Goal: Task Accomplishment & Management: Manage account settings

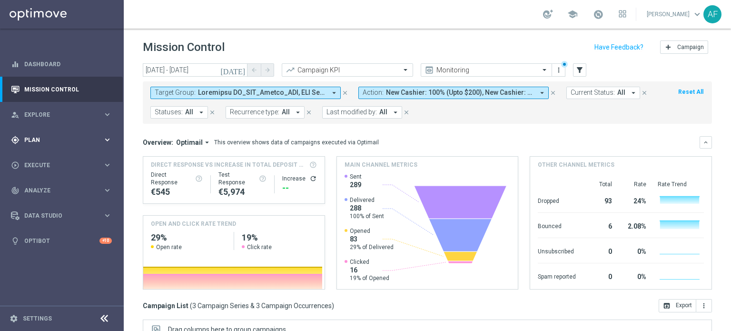
click at [57, 139] on span "Plan" at bounding box center [63, 140] width 79 height 6
click at [52, 187] on span "Templates" at bounding box center [59, 188] width 68 height 6
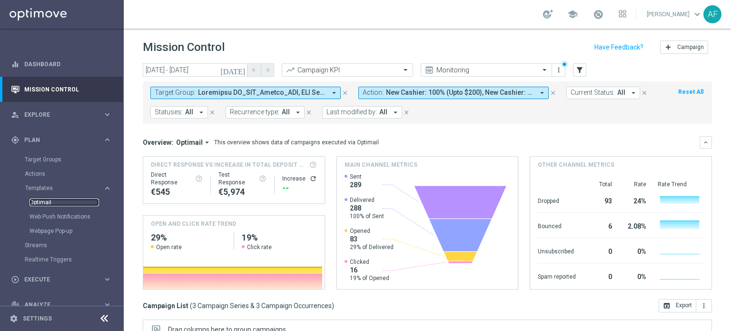
click at [42, 199] on link "Optimail" at bounding box center [64, 202] width 69 height 8
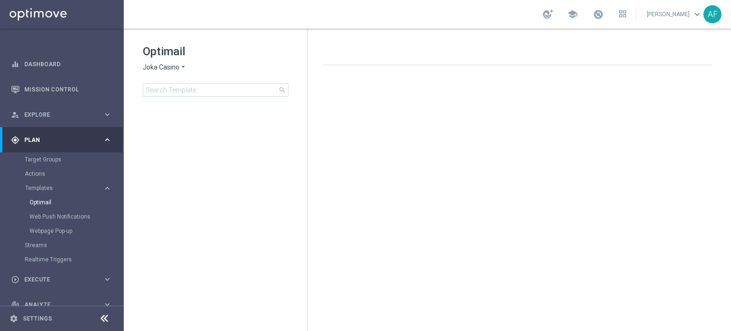
click at [178, 68] on span "Joka Casino" at bounding box center [161, 67] width 37 height 9
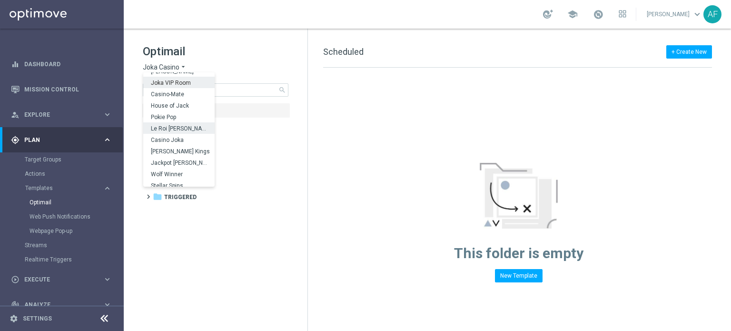
scroll to position [34, 0]
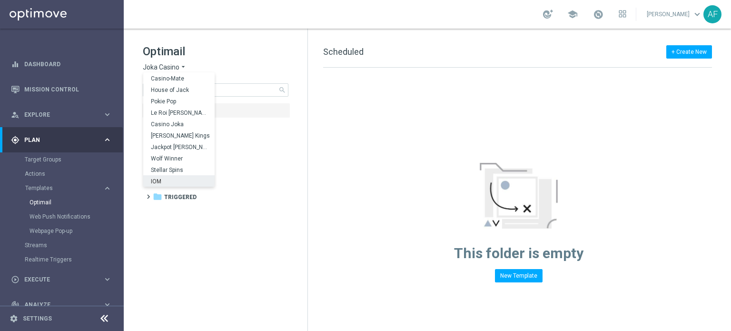
click at [177, 178] on div "IOM" at bounding box center [178, 180] width 71 height 11
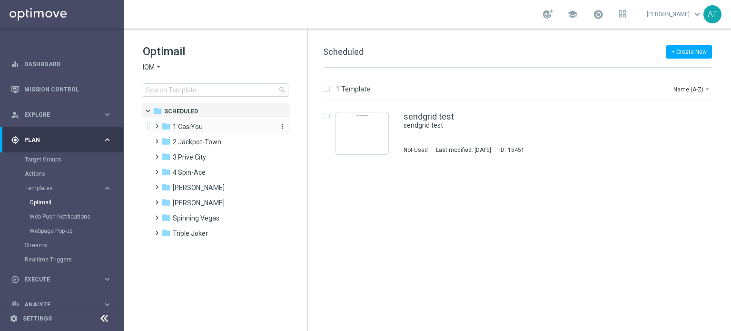
click at [176, 126] on span "1 CasiYou" at bounding box center [188, 126] width 30 height 9
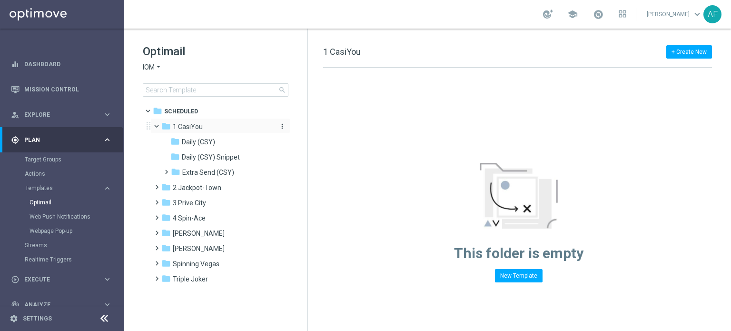
click at [184, 126] on span "1 CasiYou" at bounding box center [188, 126] width 30 height 9
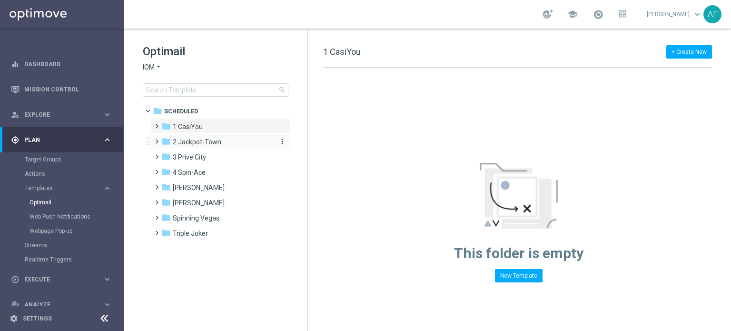
click at [184, 138] on span "2 Jackpot-Town" at bounding box center [197, 142] width 49 height 9
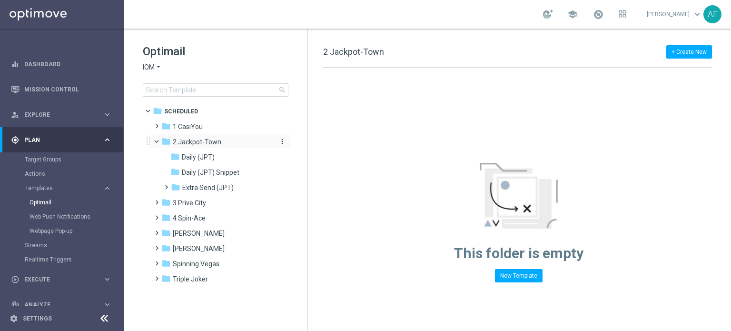
click at [185, 140] on span "2 Jackpot-Town" at bounding box center [197, 142] width 49 height 9
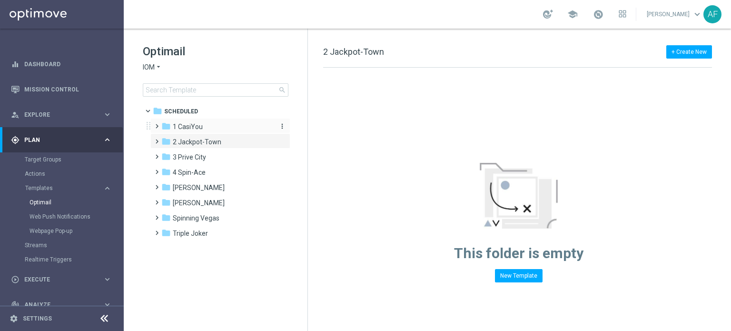
click at [184, 125] on span "1 CasiYou" at bounding box center [188, 126] width 30 height 9
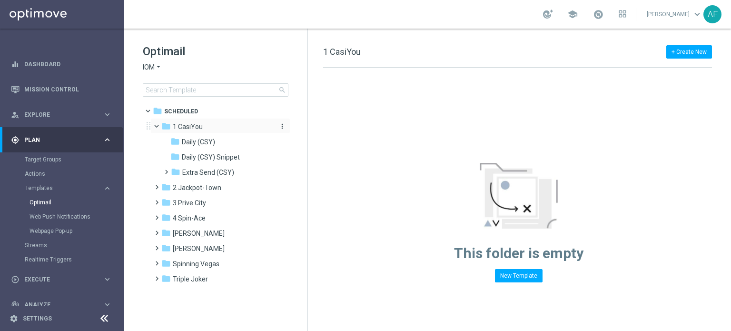
click at [185, 125] on span "1 CasiYou" at bounding box center [188, 126] width 30 height 9
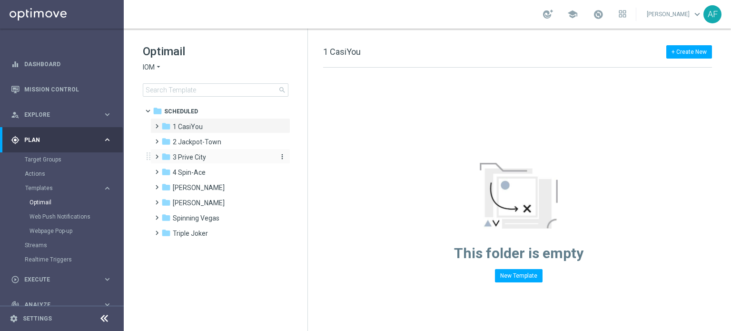
click at [189, 153] on span "3 Prive City" at bounding box center [189, 157] width 33 height 9
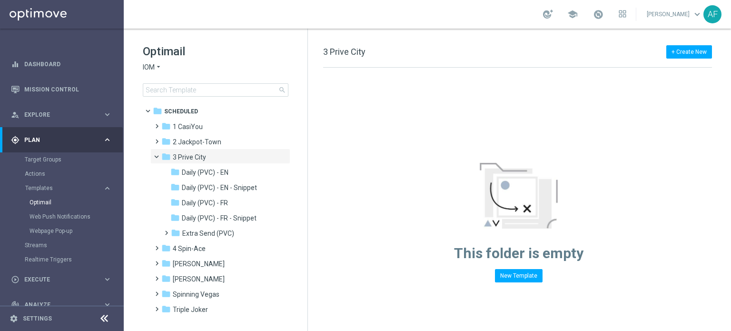
click at [189, 153] on span "3 Prive City" at bounding box center [189, 157] width 33 height 9
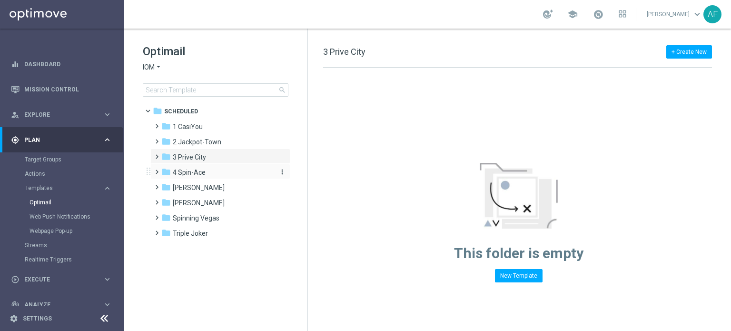
click at [193, 172] on span "4 Spin-Ace" at bounding box center [189, 172] width 33 height 9
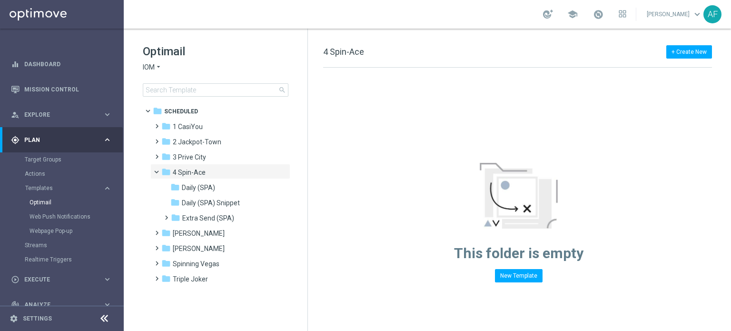
click at [193, 172] on span "4 Spin-Ace" at bounding box center [189, 172] width 33 height 9
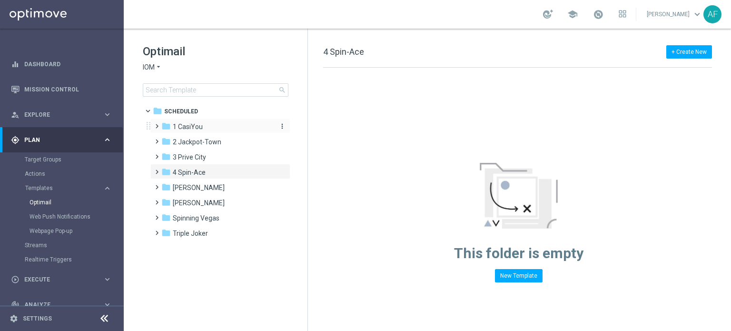
click at [198, 125] on span "1 CasiYou" at bounding box center [188, 126] width 30 height 9
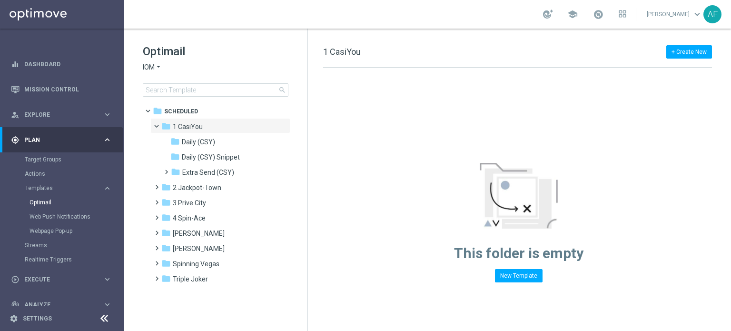
click at [198, 125] on span "1 CasiYou" at bounding box center [188, 126] width 30 height 9
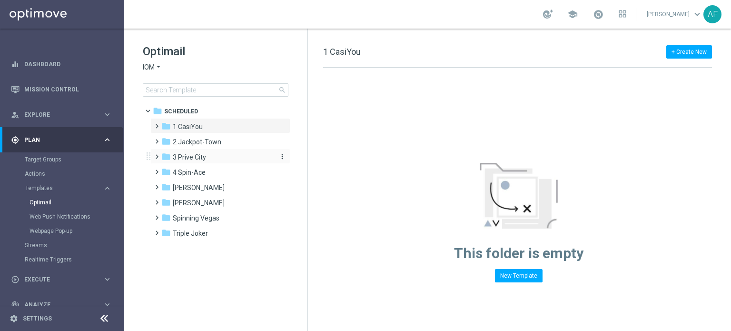
click at [198, 153] on span "3 Prive City" at bounding box center [189, 157] width 33 height 9
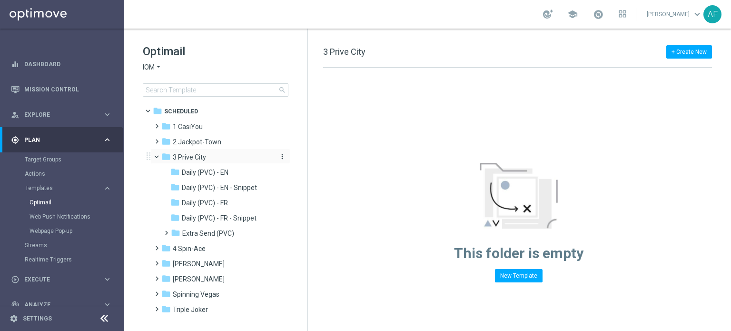
click at [198, 154] on span "3 Prive City" at bounding box center [189, 157] width 33 height 9
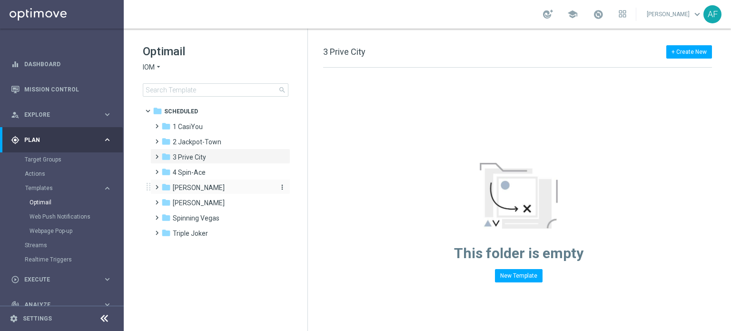
click at [188, 186] on span "Reel Roger" at bounding box center [199, 187] width 52 height 9
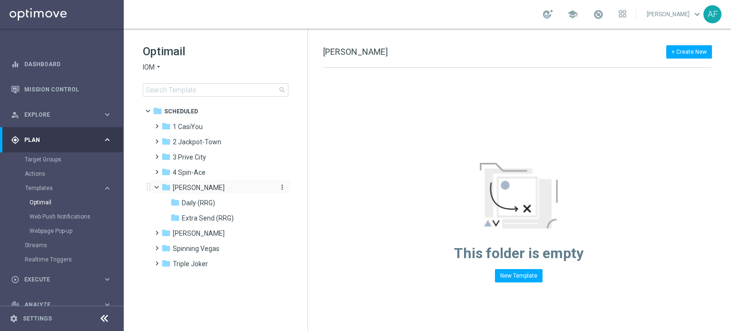
click at [191, 186] on span "Reel Roger" at bounding box center [199, 187] width 52 height 9
click at [220, 172] on div "folder 4 Spin-Ace" at bounding box center [215, 172] width 109 height 11
click at [220, 171] on div "folder 4 Spin-Ace" at bounding box center [215, 172] width 109 height 11
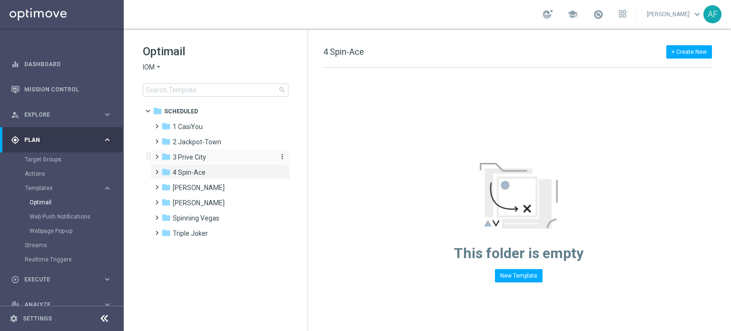
click at [227, 158] on div "folder 3 Prive City" at bounding box center [215, 157] width 109 height 11
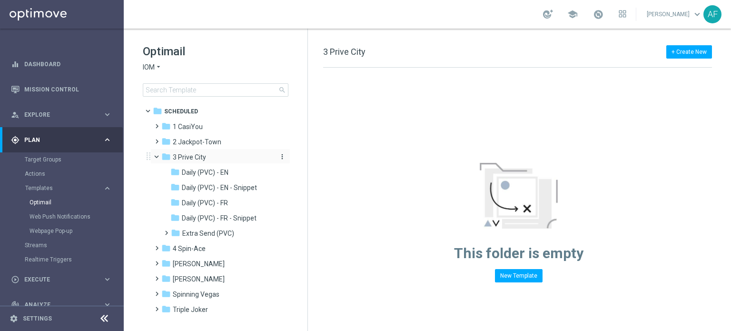
click at [216, 157] on div "folder 3 Prive City" at bounding box center [215, 157] width 109 height 11
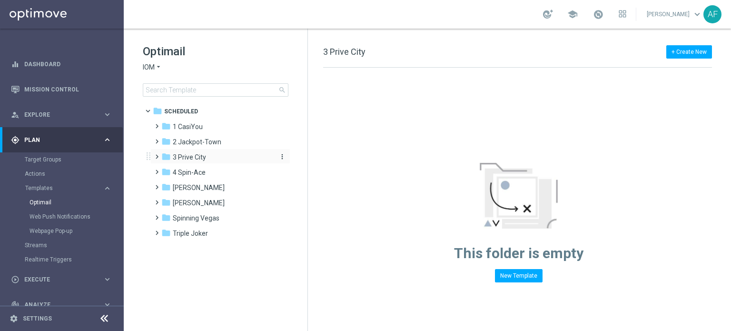
click at [204, 156] on span "3 Prive City" at bounding box center [189, 157] width 33 height 9
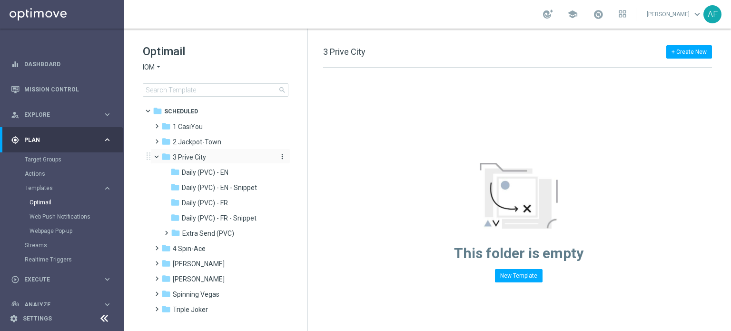
click at [206, 155] on span "3 Prive City" at bounding box center [189, 157] width 33 height 9
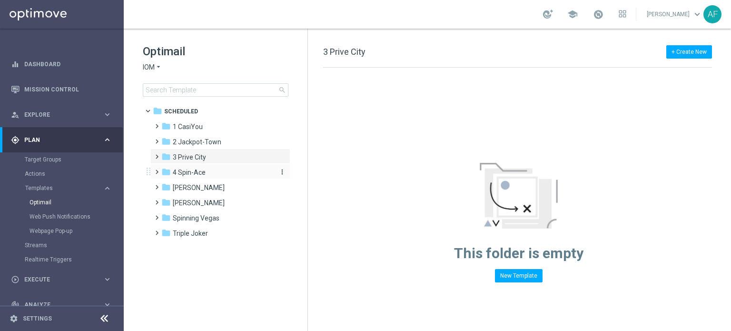
click at [173, 173] on span "4 Spin-Ace" at bounding box center [189, 172] width 33 height 9
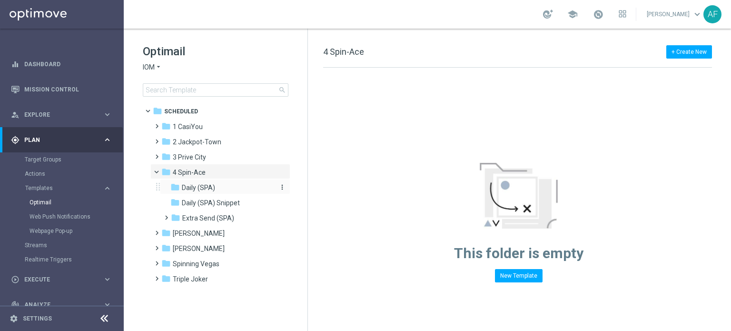
click at [202, 187] on span "Daily (SPA)" at bounding box center [198, 187] width 33 height 9
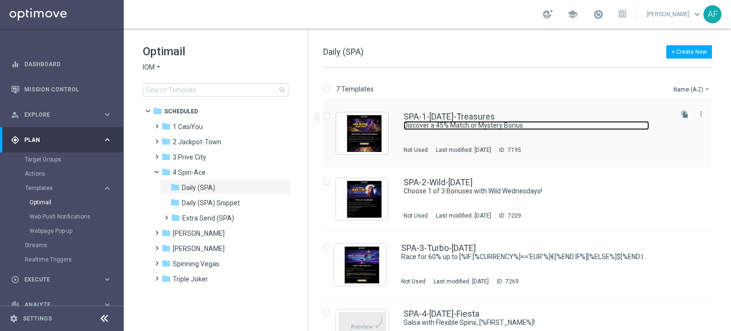
click at [432, 122] on link "Discover a 45% Match or Mystery Bonus" at bounding box center [527, 125] width 246 height 9
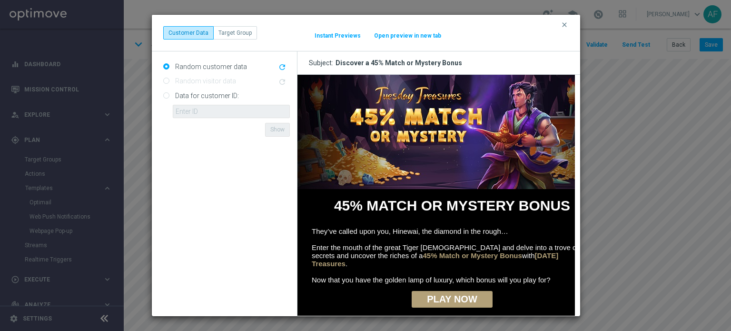
scroll to position [95, 0]
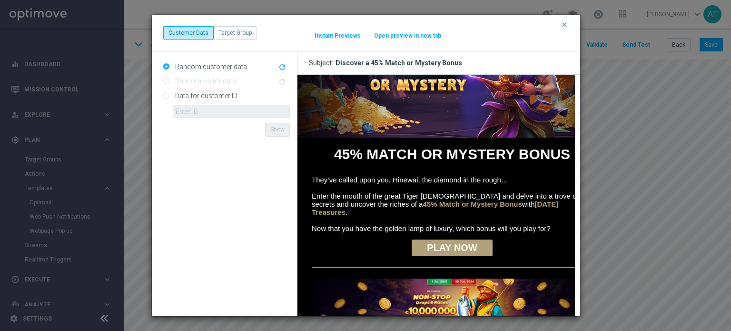
click at [456, 245] on link "PLAY NOW" at bounding box center [451, 247] width 81 height 17
drag, startPoint x: 564, startPoint y: 22, endPoint x: 592, endPoint y: 11, distance: 30.1
click at [564, 22] on icon "clear" at bounding box center [565, 25] width 8 height 8
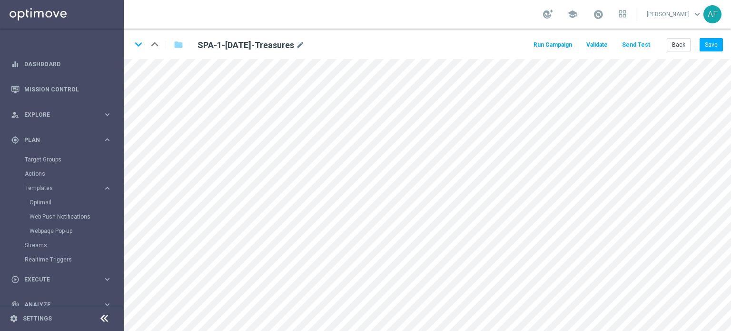
click at [638, 45] on button "Send Test" at bounding box center [636, 45] width 31 height 13
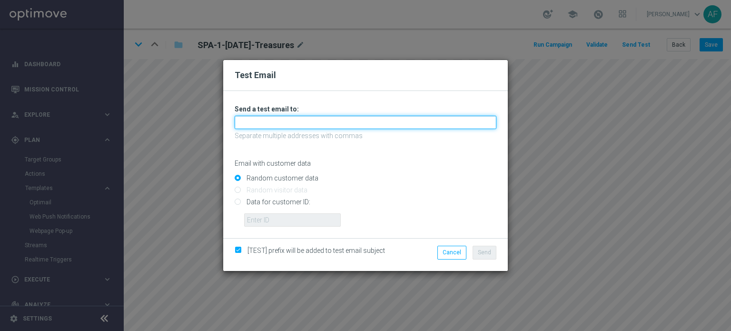
click at [353, 120] on input "text" at bounding box center [366, 122] width 262 height 13
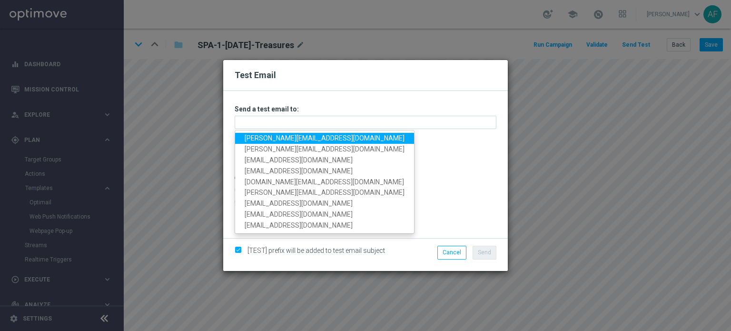
click at [258, 139] on link "fittinghoff@goldmedialab.com" at bounding box center [324, 138] width 179 height 11
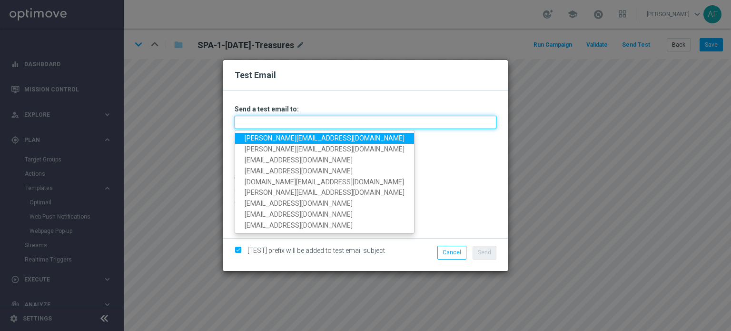
type input "fittinghoff@goldmedialab.com"
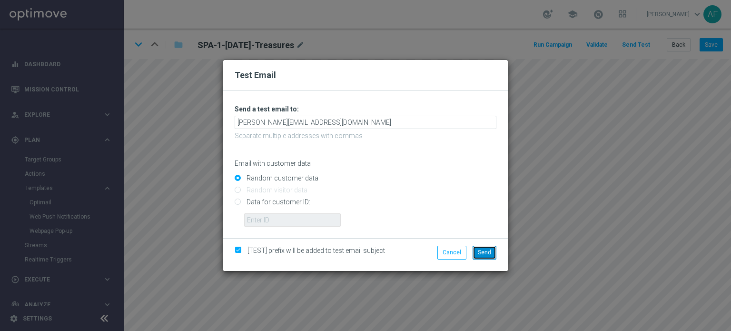
click at [482, 251] on span "Send" at bounding box center [484, 252] width 13 height 7
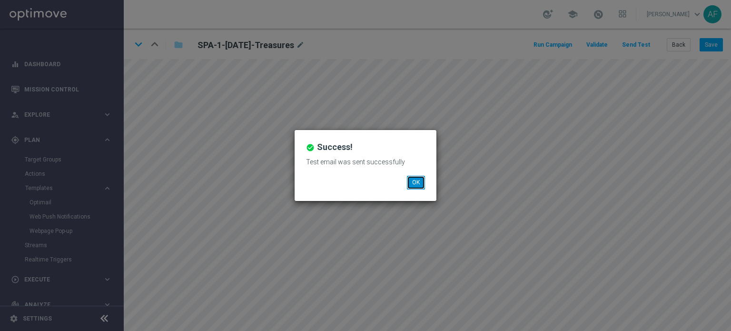
click at [415, 187] on button "OK" at bounding box center [416, 182] width 18 height 13
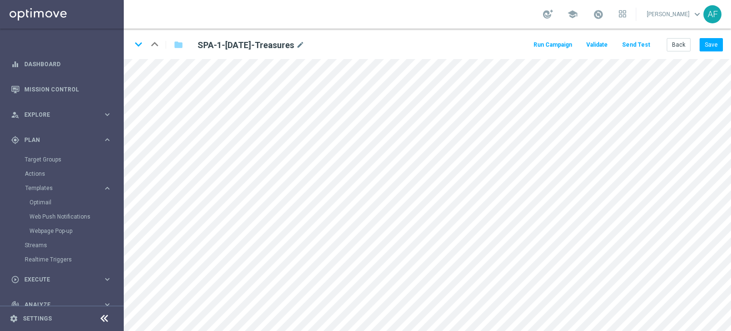
drag, startPoint x: 278, startPoint y: 0, endPoint x: 340, endPoint y: 10, distance: 63.0
click at [340, 10] on div "school Alon Fittinghoff keyboard_arrow_down AF" at bounding box center [427, 14] width 607 height 29
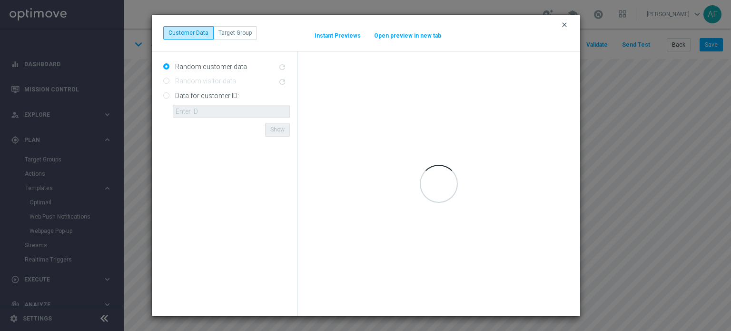
click at [566, 27] on icon "clear" at bounding box center [565, 25] width 8 height 8
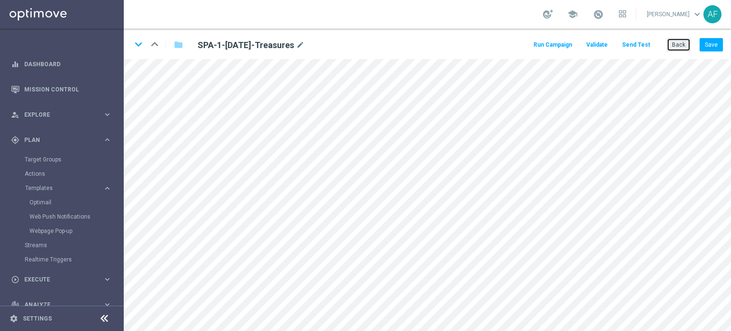
click at [674, 45] on button "Back" at bounding box center [679, 44] width 24 height 13
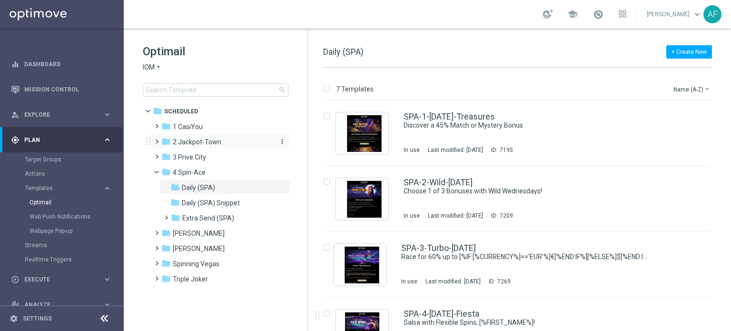
click at [207, 141] on span "2 Jackpot-Town" at bounding box center [197, 142] width 49 height 9
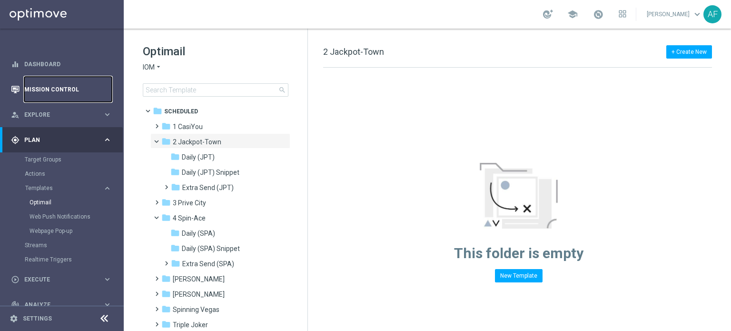
click at [69, 90] on link "Mission Control" at bounding box center [68, 89] width 88 height 25
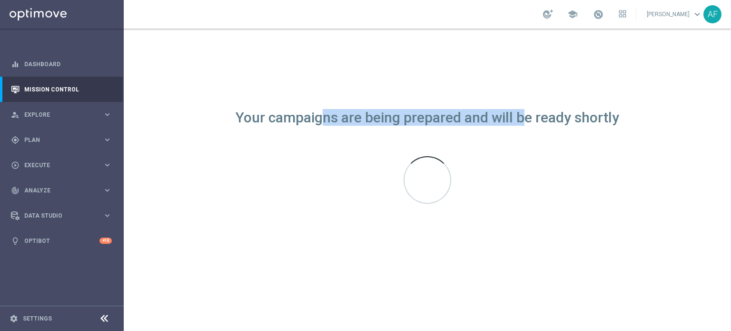
drag, startPoint x: 326, startPoint y: 119, endPoint x: 527, endPoint y: 120, distance: 201.8
click at [527, 120] on div "Your campaigns are being prepared and will be ready shortly" at bounding box center [428, 118] width 384 height 8
drag, startPoint x: 549, startPoint y: 120, endPoint x: 325, endPoint y: 116, distance: 224.7
click at [325, 116] on div "Your campaigns are being prepared and will be ready shortly" at bounding box center [428, 118] width 384 height 8
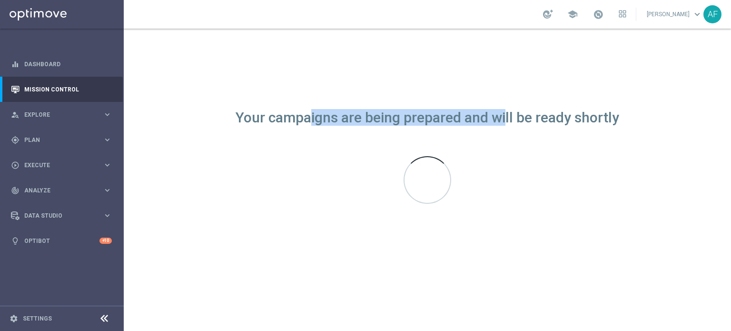
drag, startPoint x: 339, startPoint y: 116, endPoint x: 507, endPoint y: 116, distance: 168.0
click at [507, 116] on div "Your campaigns are being prepared and will be ready shortly" at bounding box center [428, 118] width 384 height 8
drag, startPoint x: 385, startPoint y: 112, endPoint x: 346, endPoint y: 112, distance: 39.0
click at [346, 114] on div "Your campaigns are being prepared and will be ready shortly" at bounding box center [428, 118] width 384 height 8
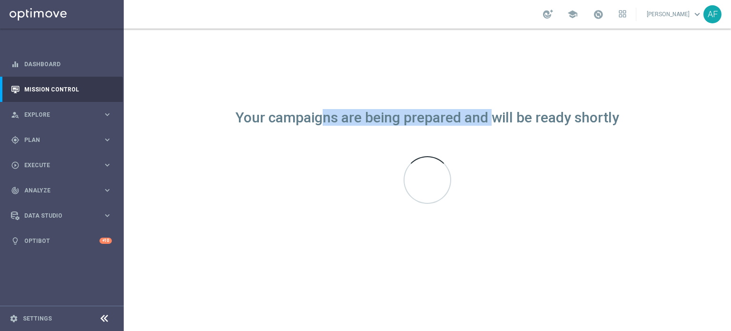
drag, startPoint x: 330, startPoint y: 114, endPoint x: 494, endPoint y: 123, distance: 163.5
click at [494, 122] on div "Your campaigns are being prepared and will be ready shortly" at bounding box center [428, 118] width 384 height 8
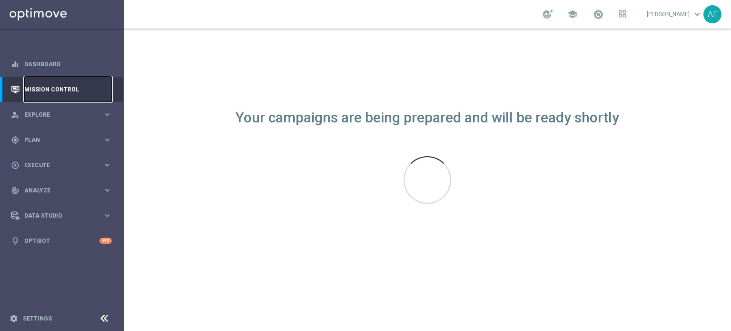
click at [41, 89] on link "Mission Control" at bounding box center [68, 89] width 88 height 25
click at [55, 92] on link "Mission Control" at bounding box center [68, 89] width 88 height 25
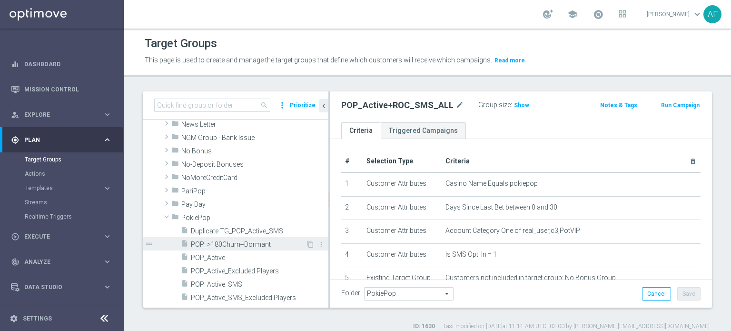
scroll to position [562, 0]
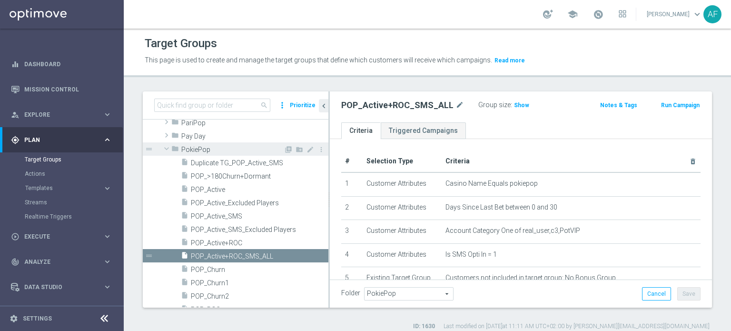
click at [213, 149] on span "PokiePop" at bounding box center [232, 150] width 102 height 8
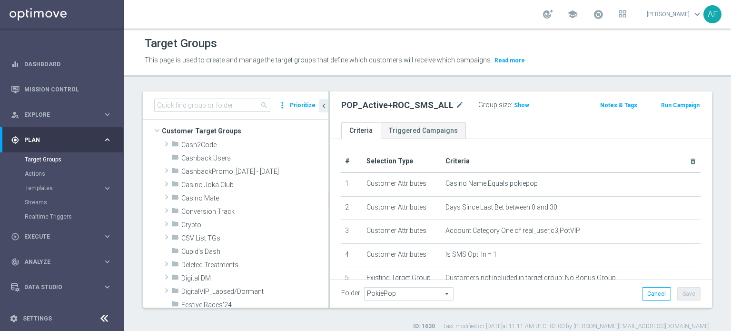
scroll to position [0, 0]
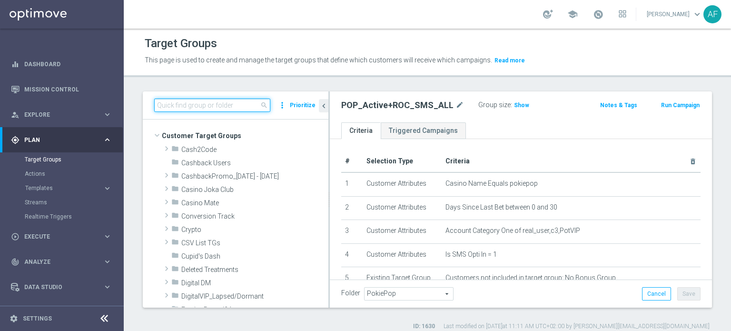
click at [216, 102] on input at bounding box center [212, 105] width 116 height 13
click at [48, 185] on span "Templates" at bounding box center [59, 188] width 68 height 6
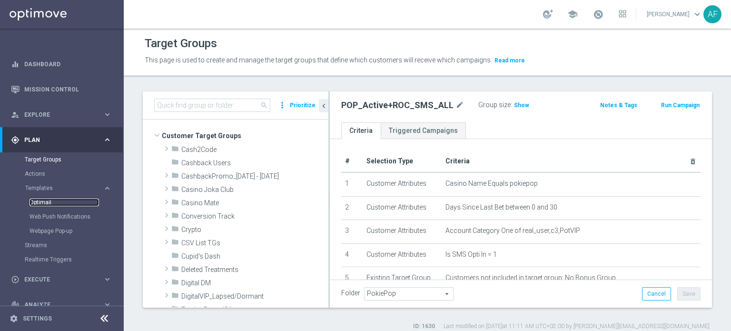
click at [47, 200] on link "Optimail" at bounding box center [64, 202] width 69 height 8
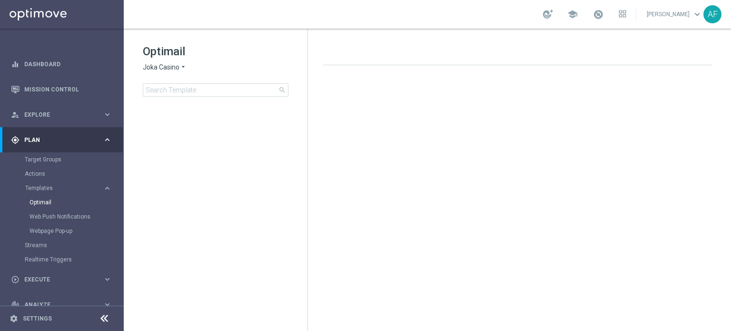
click at [173, 64] on span "Joka Casino" at bounding box center [161, 67] width 37 height 9
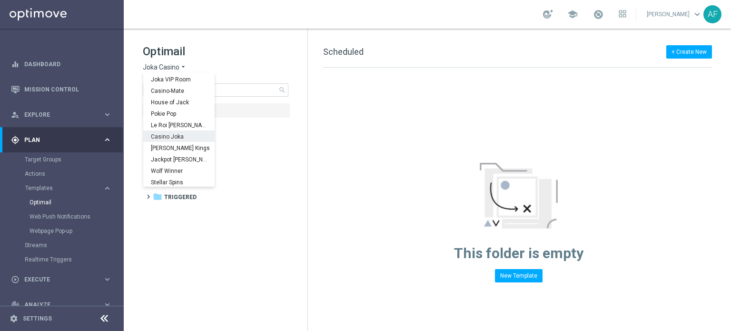
scroll to position [34, 0]
click at [172, 178] on div "IOM" at bounding box center [178, 180] width 71 height 11
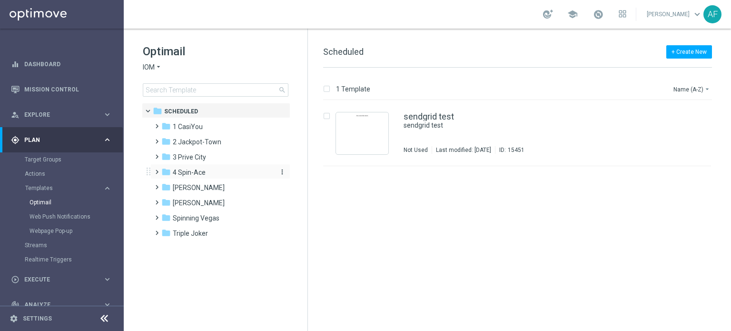
click at [190, 172] on span "4 Spin-Ace" at bounding box center [189, 172] width 33 height 9
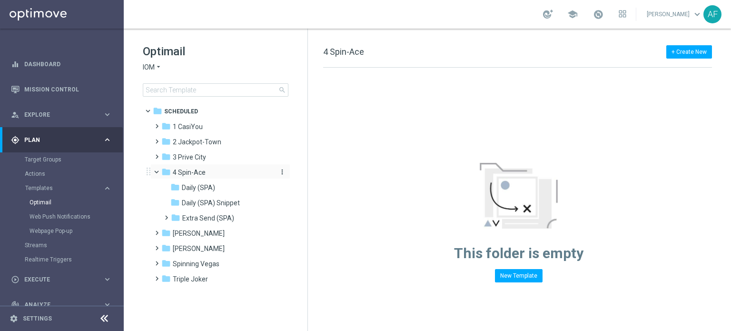
drag, startPoint x: 205, startPoint y: 171, endPoint x: 181, endPoint y: 171, distance: 24.3
click at [181, 171] on div "folder 4 Spin-Ace" at bounding box center [215, 172] width 109 height 11
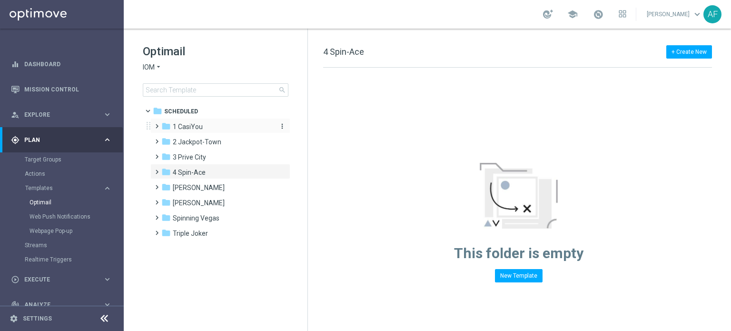
click at [184, 127] on span "1 CasiYou" at bounding box center [188, 126] width 30 height 9
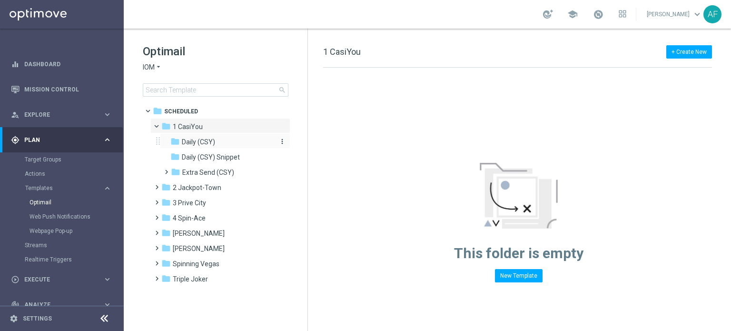
click at [200, 139] on span "Daily (CSY)" at bounding box center [198, 142] width 33 height 9
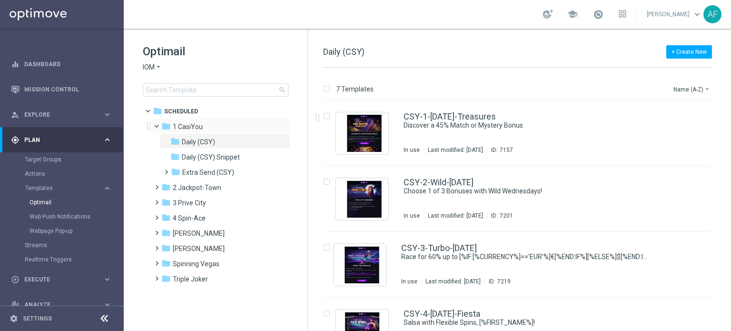
click at [159, 122] on span at bounding box center [161, 124] width 4 height 4
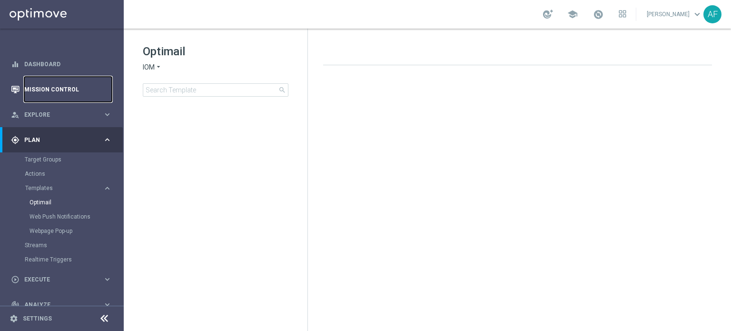
click at [64, 87] on link "Mission Control" at bounding box center [68, 89] width 88 height 25
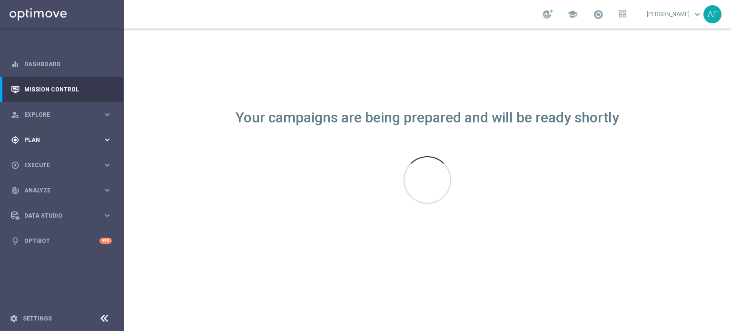
click at [60, 136] on div "gps_fixed Plan" at bounding box center [57, 140] width 92 height 9
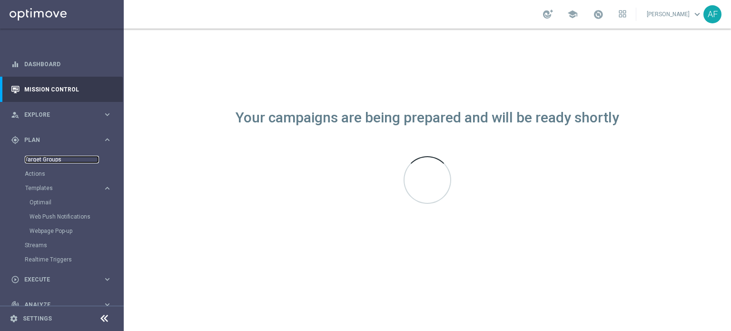
click at [48, 161] on link "Target Groups" at bounding box center [62, 160] width 74 height 8
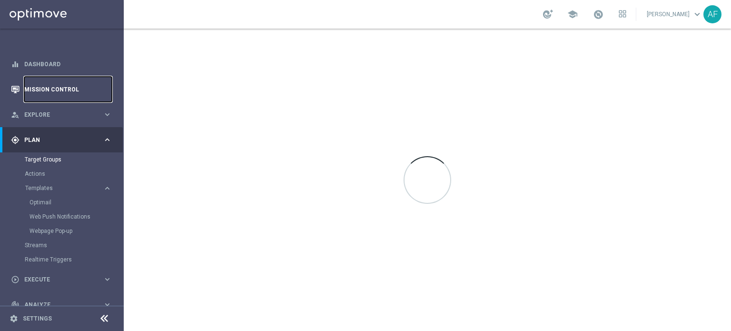
click at [62, 90] on link "Mission Control" at bounding box center [68, 89] width 88 height 25
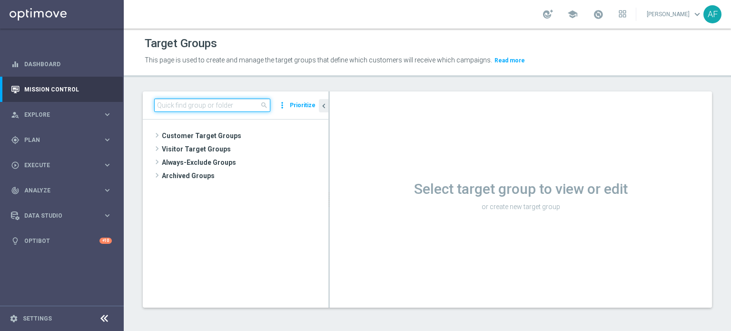
click at [206, 107] on input at bounding box center [212, 105] width 116 height 13
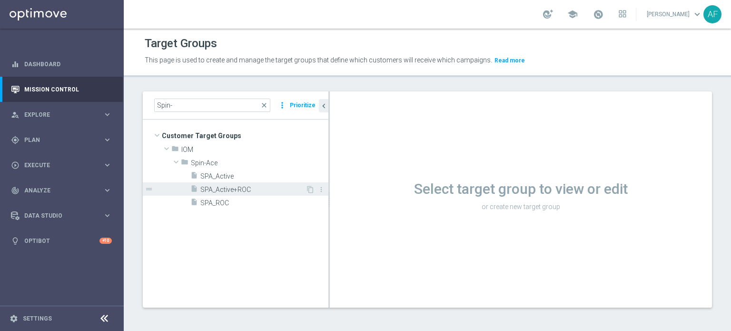
click at [250, 187] on span "SPA_Active+ROC" at bounding box center [252, 190] width 105 height 8
click at [232, 189] on span "SPA_Active+ROC" at bounding box center [252, 190] width 105 height 8
click at [263, 188] on span "SPA_Active+ROC" at bounding box center [252, 190] width 105 height 8
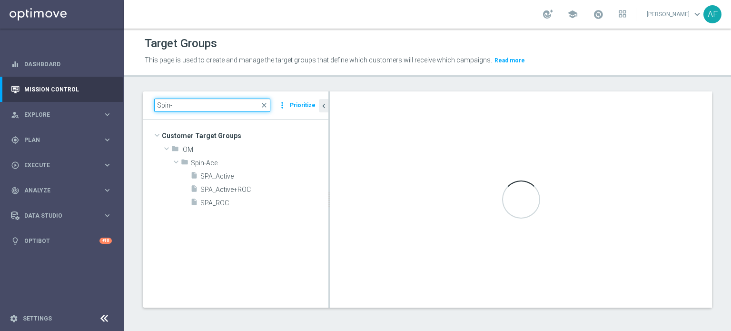
click at [197, 104] on input "Spin-" at bounding box center [212, 105] width 116 height 13
click at [229, 186] on span "SPA_Active+ROC" at bounding box center [252, 190] width 105 height 8
click at [200, 108] on input "Spin-" at bounding box center [212, 105] width 116 height 13
click at [234, 190] on span "SPA_Active+ROC" at bounding box center [252, 190] width 105 height 8
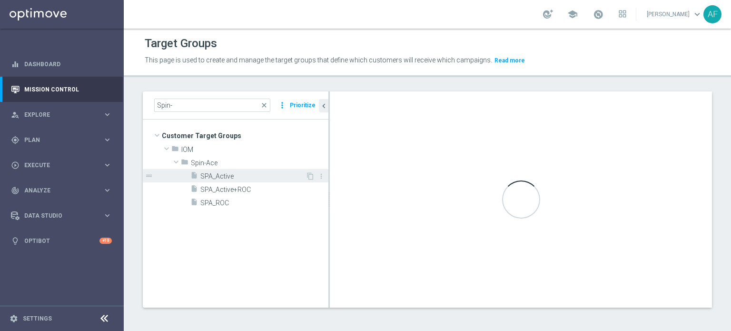
click at [230, 174] on span "SPA_Active" at bounding box center [252, 176] width 105 height 8
click at [232, 186] on span "SPA_Active+ROC" at bounding box center [252, 190] width 105 height 8
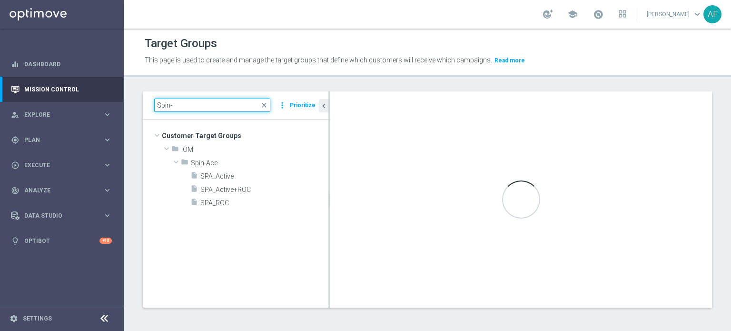
click at [223, 107] on input "Spin-" at bounding box center [212, 105] width 116 height 13
click at [67, 86] on link "Mission Control" at bounding box center [68, 89] width 88 height 25
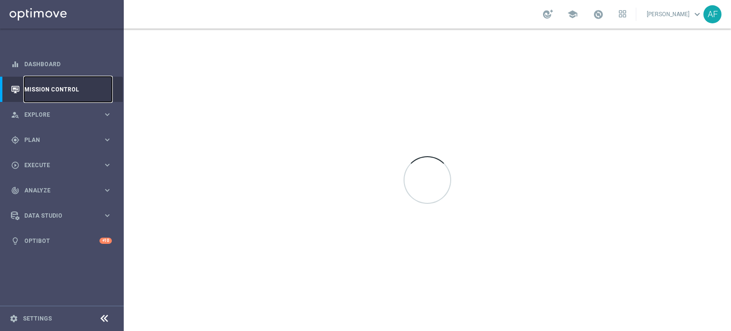
click at [67, 86] on link "Mission Control" at bounding box center [68, 89] width 88 height 25
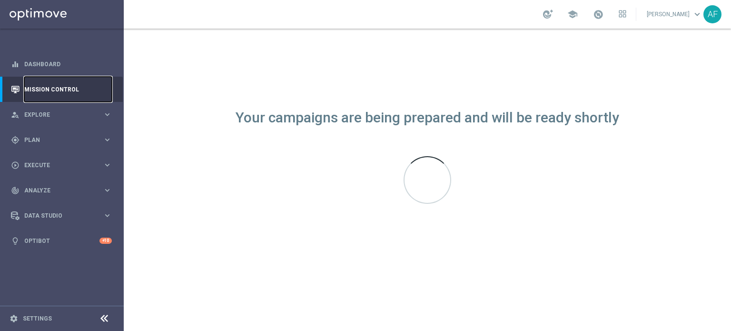
click at [67, 89] on link "Mission Control" at bounding box center [68, 89] width 88 height 25
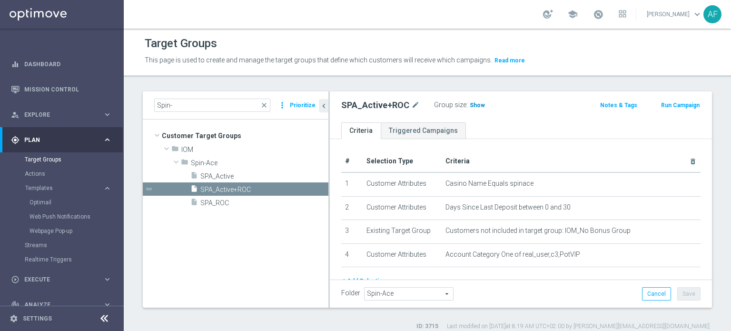
click at [474, 108] on span "Show" at bounding box center [477, 105] width 15 height 7
click at [470, 104] on span "1" at bounding box center [472, 106] width 5 height 9
click at [233, 199] on span "SPA_ROC" at bounding box center [252, 203] width 105 height 8
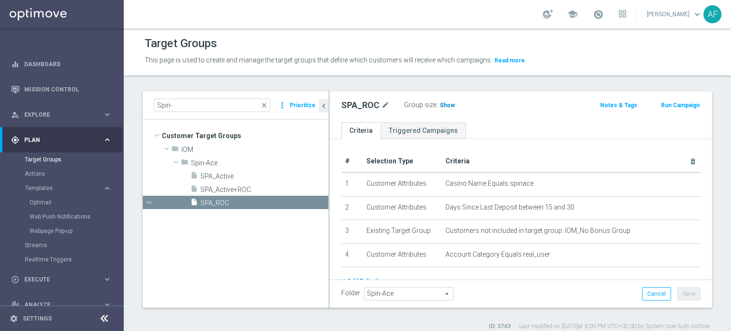
click at [444, 102] on span "Show" at bounding box center [447, 105] width 15 height 7
click at [253, 174] on span "SPA_Active" at bounding box center [252, 176] width 105 height 8
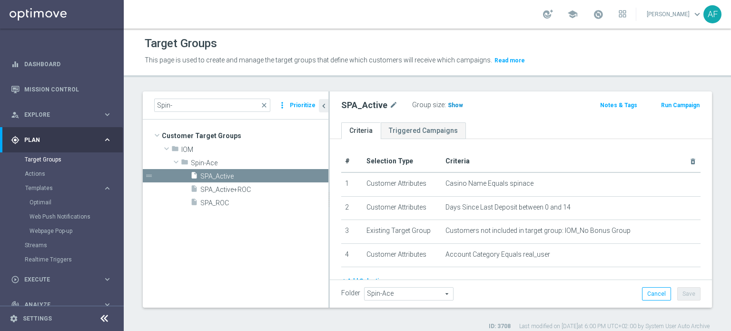
click at [452, 102] on span "Show" at bounding box center [455, 105] width 15 height 7
click at [214, 106] on input "Spin-" at bounding box center [212, 105] width 116 height 13
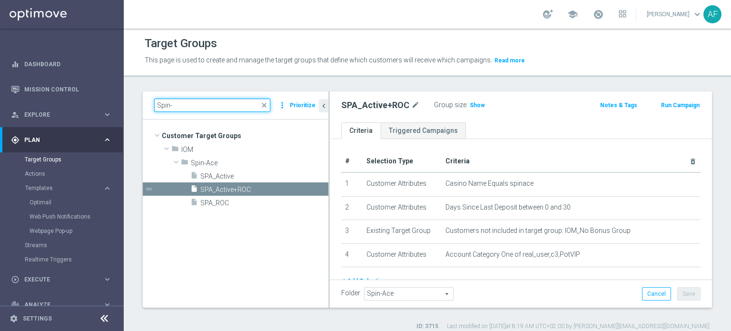
click at [148, 106] on div "Spin- close more_vert Prioritize" at bounding box center [236, 105] width 186 height 28
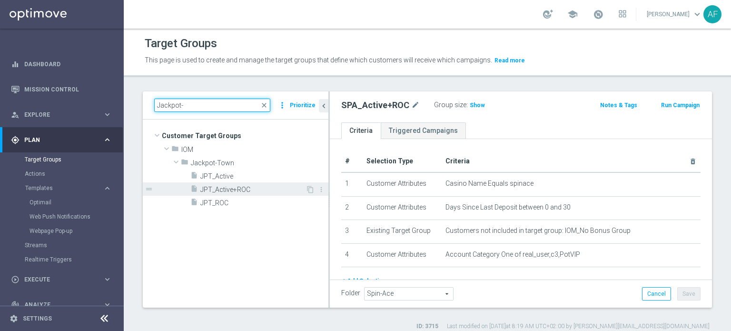
type input "Jackpot-"
click at [233, 187] on span "JPT_Active+ROC" at bounding box center [252, 190] width 105 height 8
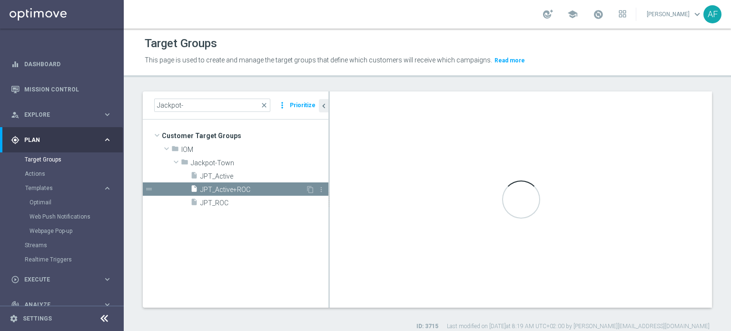
type input "Jackpot-Town"
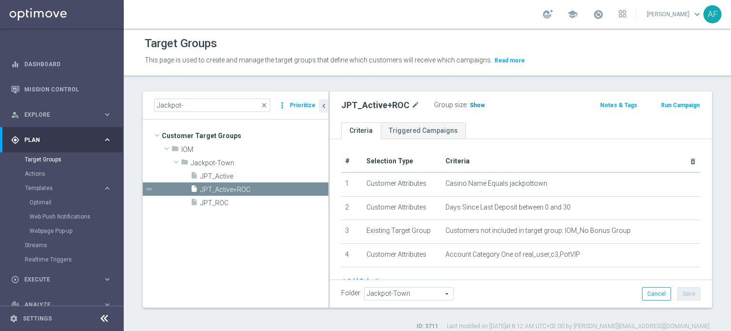
click at [473, 106] on span "Show" at bounding box center [477, 105] width 15 height 7
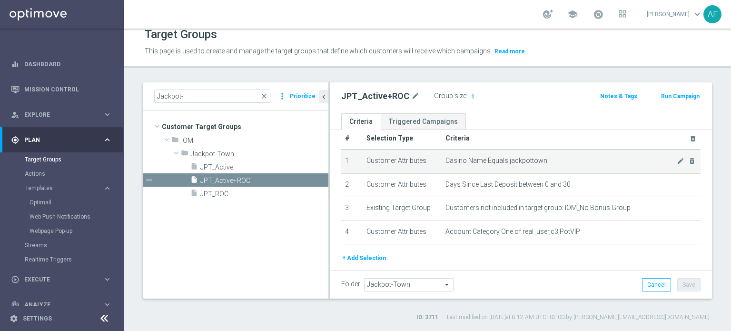
scroll to position [15, 0]
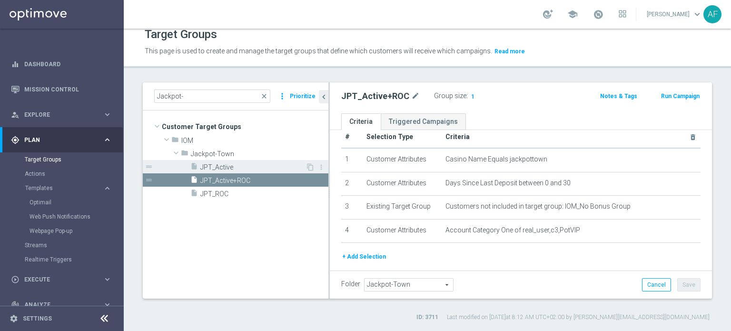
click at [254, 163] on span "JPT_Active" at bounding box center [252, 167] width 105 height 8
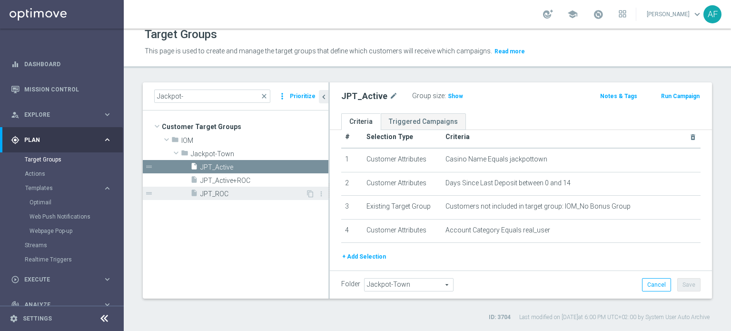
click at [249, 190] on span "JPT_ROC" at bounding box center [252, 194] width 105 height 8
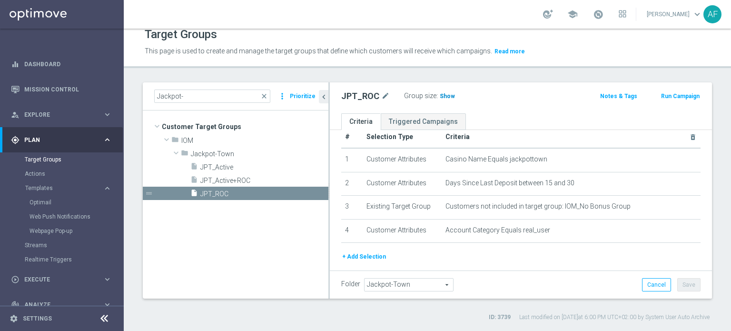
click at [445, 94] on span "Show" at bounding box center [447, 96] width 15 height 7
click at [274, 177] on span "JPT_Active+ROC" at bounding box center [252, 181] width 105 height 8
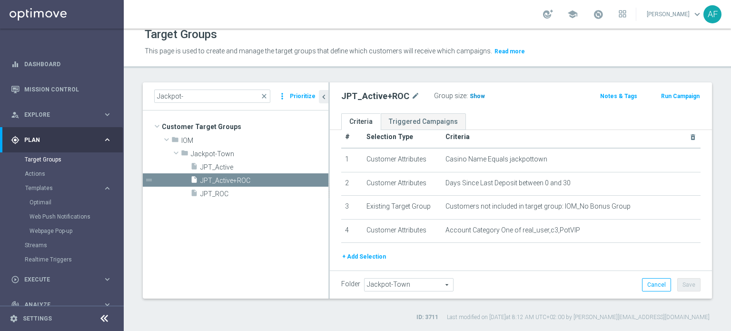
click at [476, 95] on span "Show" at bounding box center [477, 96] width 15 height 7
click at [470, 96] on span "1" at bounding box center [472, 97] width 5 height 9
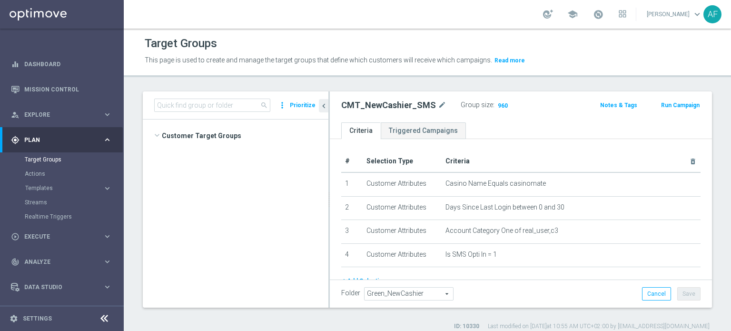
scroll to position [1180, 0]
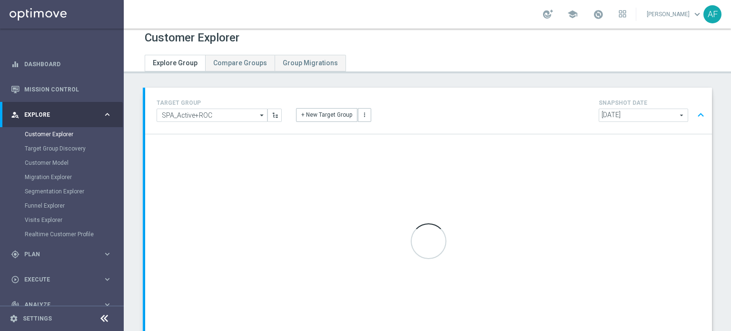
scroll to position [4, 0]
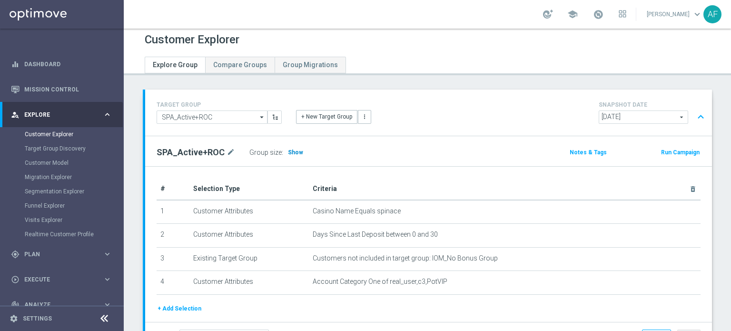
click at [297, 150] on span "Show" at bounding box center [295, 152] width 15 height 7
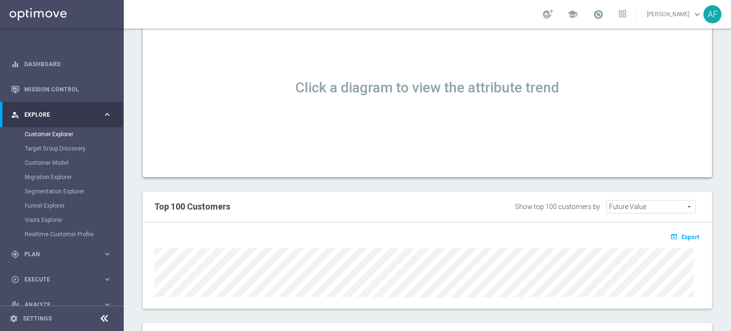
scroll to position [638, 0]
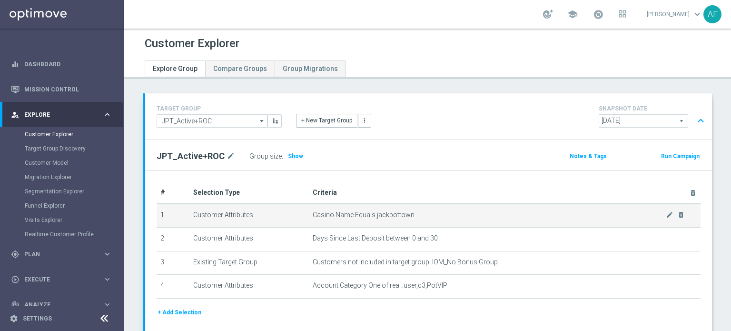
drag, startPoint x: 287, startPoint y: 157, endPoint x: 510, endPoint y: 220, distance: 231.7
click at [288, 157] on span "Show" at bounding box center [295, 156] width 15 height 7
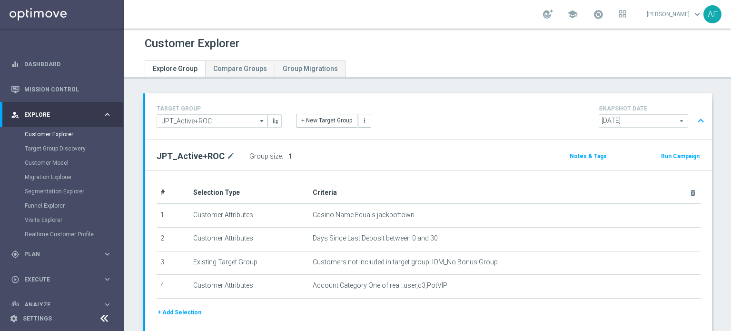
drag, startPoint x: 339, startPoint y: 215, endPoint x: 390, endPoint y: 184, distance: 59.6
click at [392, 215] on span "Casino Name Equals jackpottown" at bounding box center [364, 215] width 102 height 8
click at [390, 183] on th "Criteria delete_forever" at bounding box center [505, 193] width 392 height 22
